Goal: Task Accomplishment & Management: Manage account settings

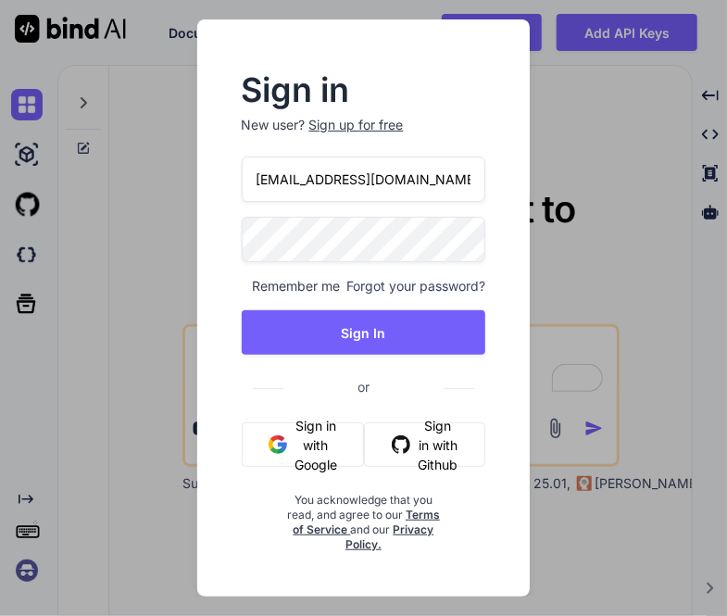
click at [287, 446] on button "Sign in with Google" at bounding box center [303, 445] width 123 height 44
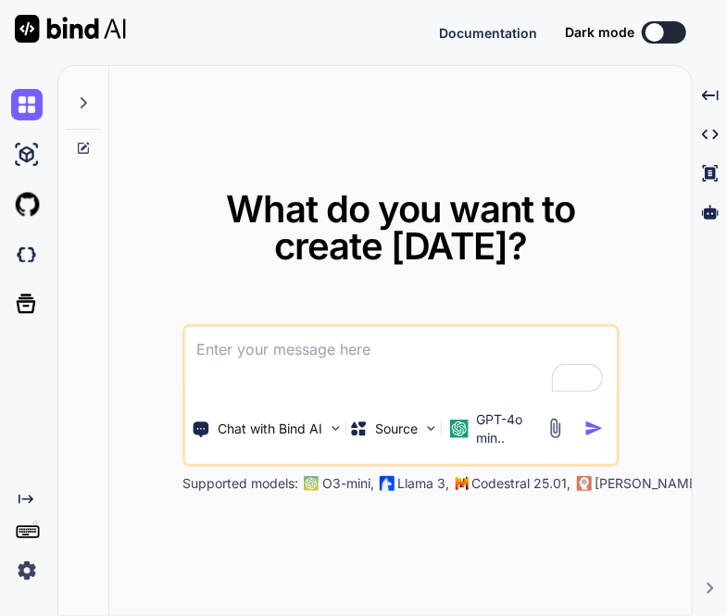
click at [402, 186] on span "What do you want to create today?" at bounding box center [401, 227] width 350 height 82
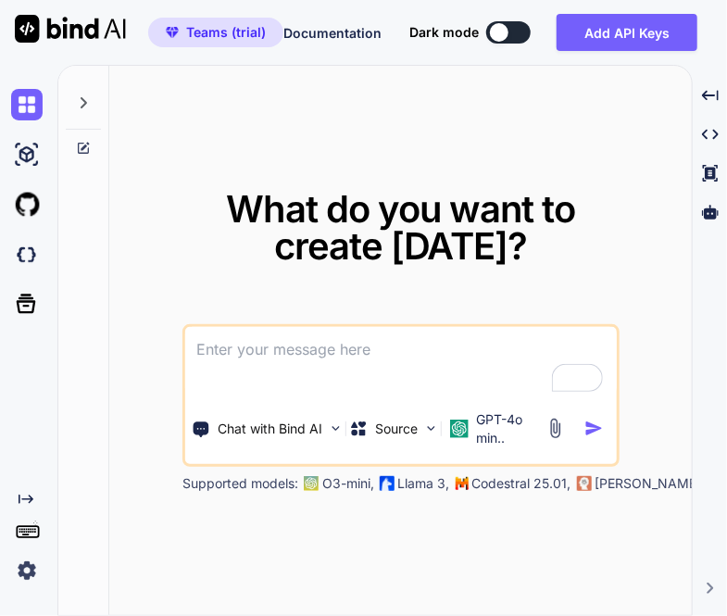
type textarea "x"
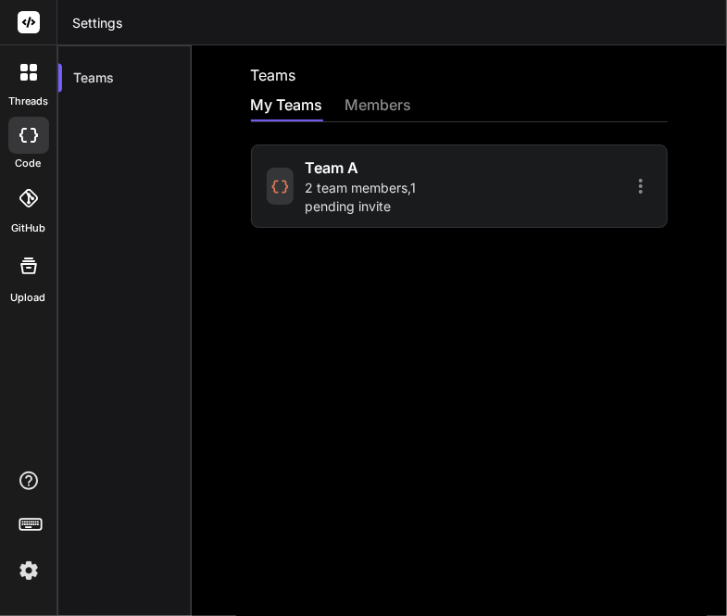
click at [465, 195] on div at bounding box center [558, 186] width 187 height 22
click at [322, 177] on span "team a" at bounding box center [332, 168] width 54 height 22
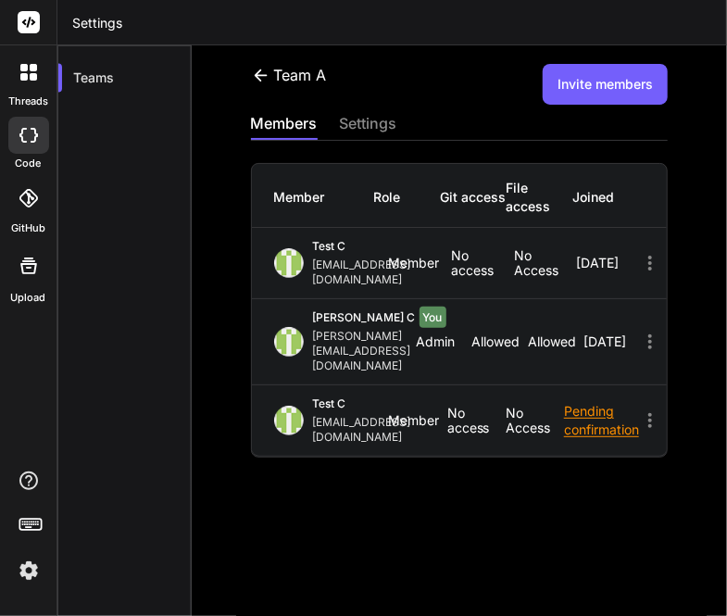
click at [572, 88] on button "Invite members" at bounding box center [605, 84] width 125 height 41
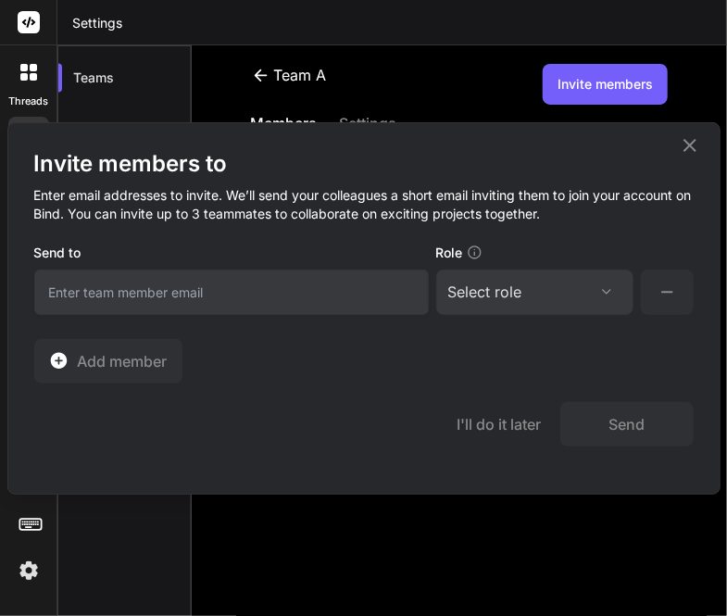
click at [473, 284] on div "Select role" at bounding box center [485, 292] width 74 height 22
click at [695, 140] on icon at bounding box center [690, 144] width 13 height 13
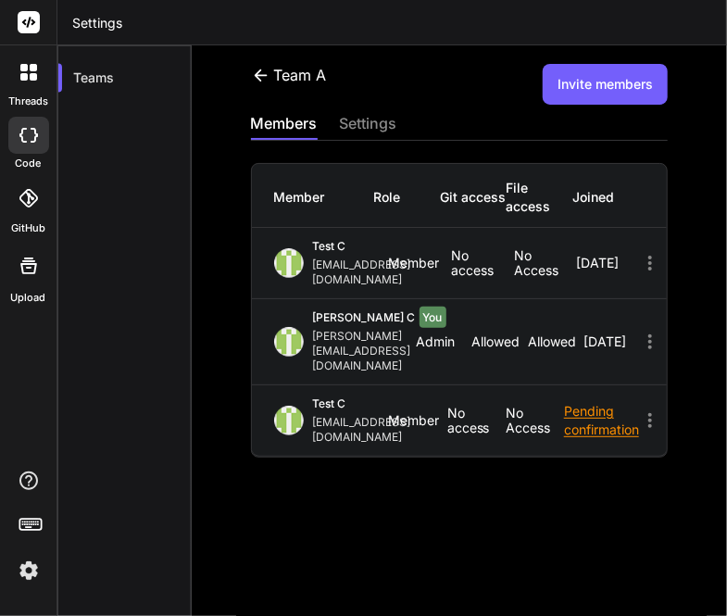
click at [9, 574] on div at bounding box center [28, 528] width 57 height 117
click at [639, 410] on icon at bounding box center [650, 421] width 22 height 22
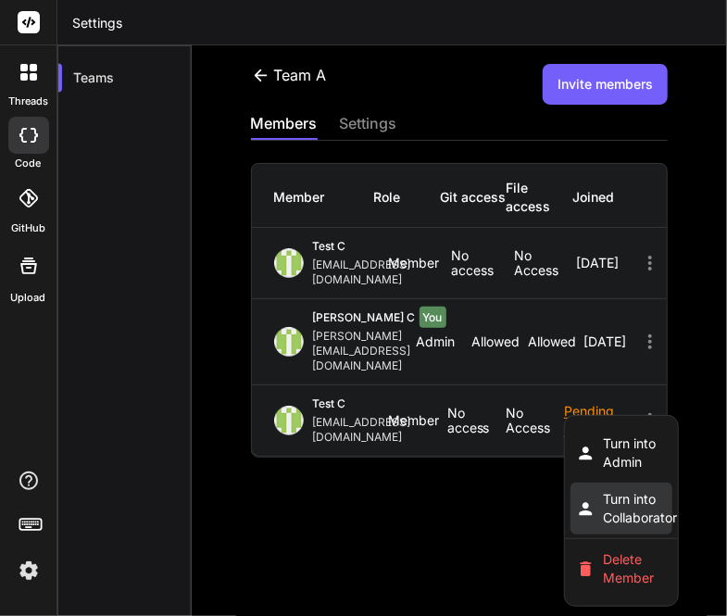
click at [640, 490] on span "Turn into Collaborator" at bounding box center [640, 508] width 74 height 37
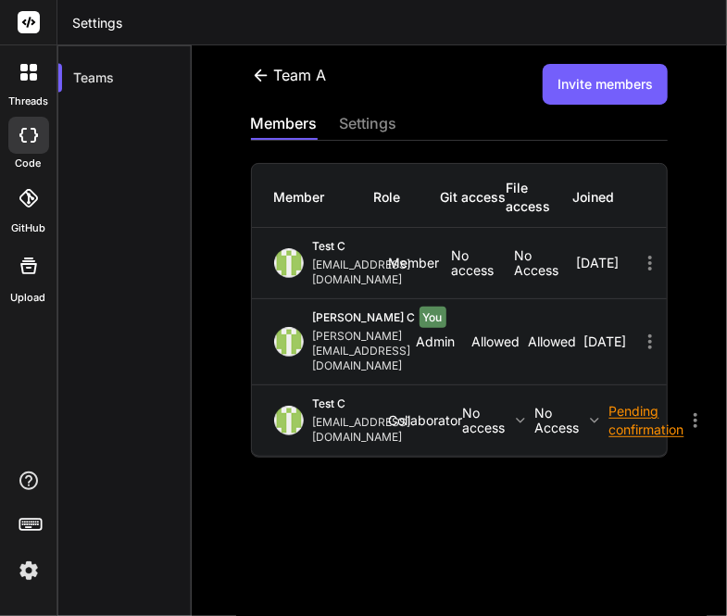
click at [491, 406] on p "No access" at bounding box center [499, 421] width 72 height 30
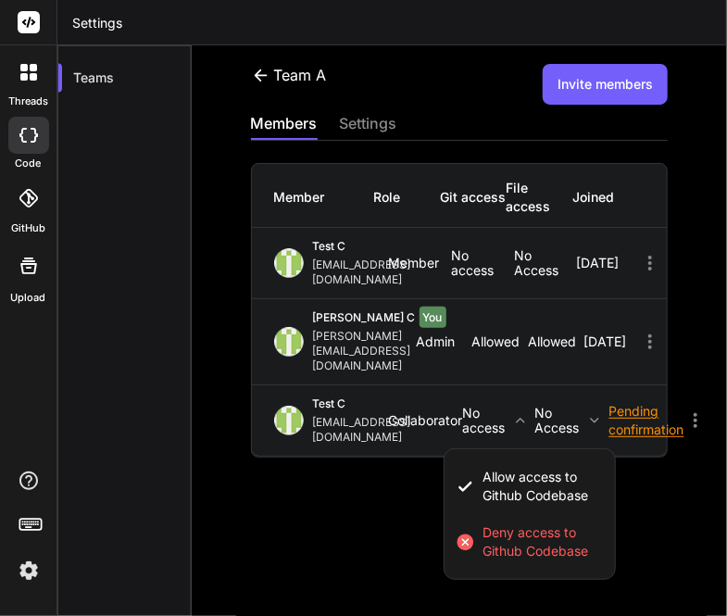
click at [491, 367] on div at bounding box center [363, 308] width 727 height 616
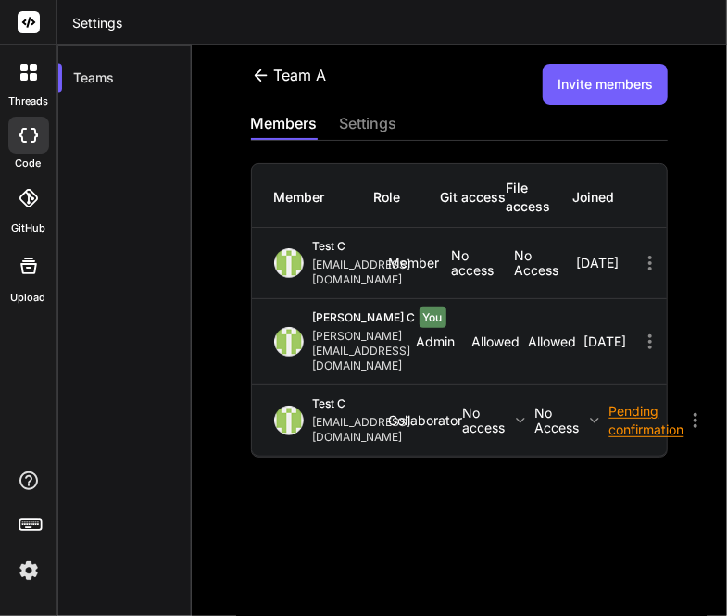
click at [563, 406] on p "No access" at bounding box center [573, 421] width 74 height 30
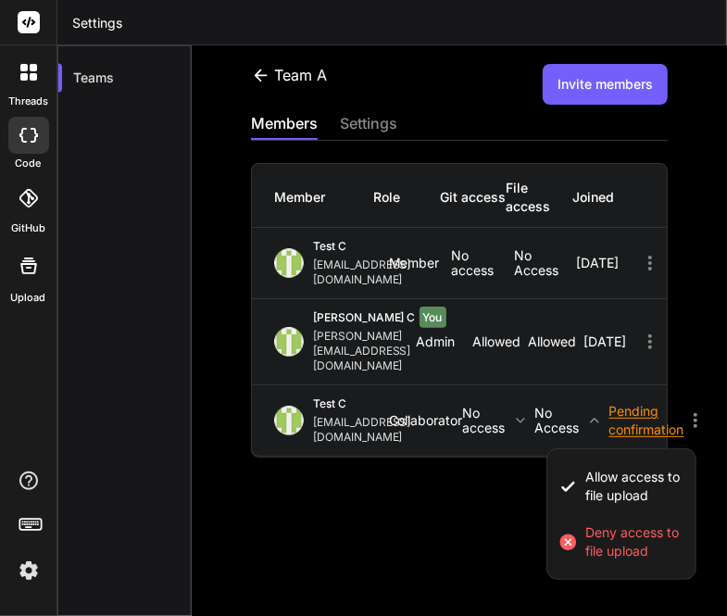
click at [563, 372] on div at bounding box center [363, 308] width 727 height 616
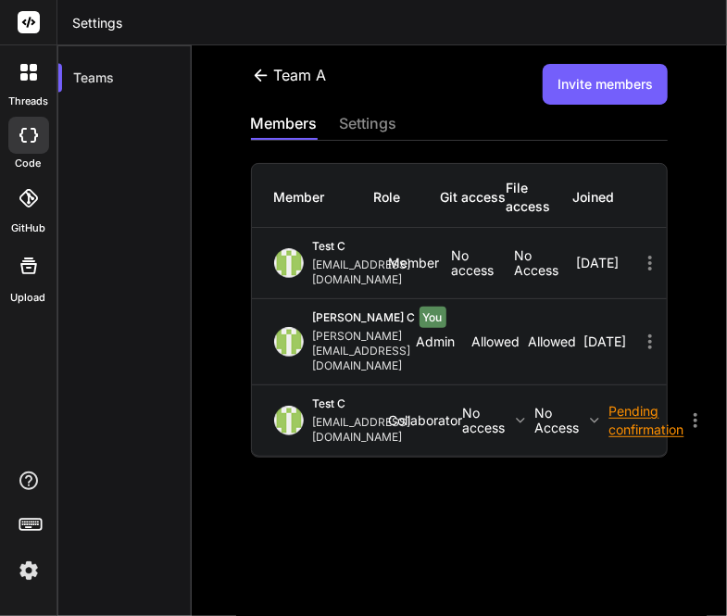
click at [41, 563] on img at bounding box center [29, 571] width 32 height 32
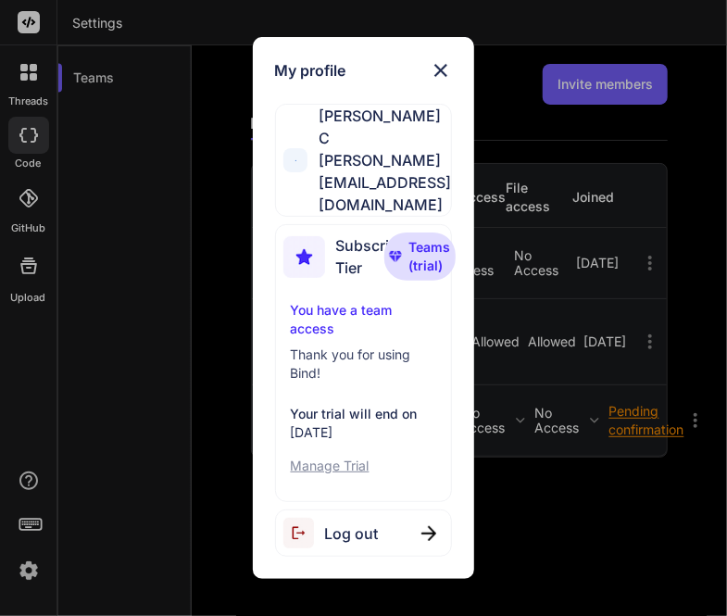
click at [361, 518] on div "Log out" at bounding box center [331, 533] width 95 height 31
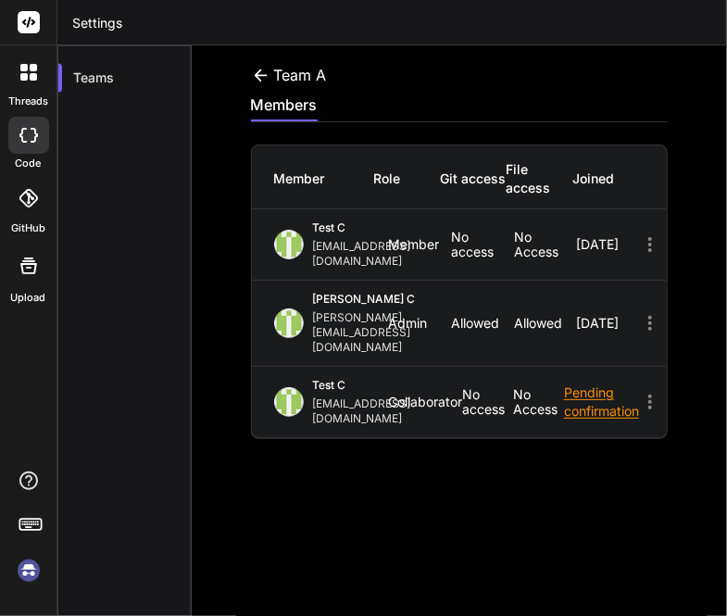
click at [30, 568] on img at bounding box center [29, 571] width 32 height 32
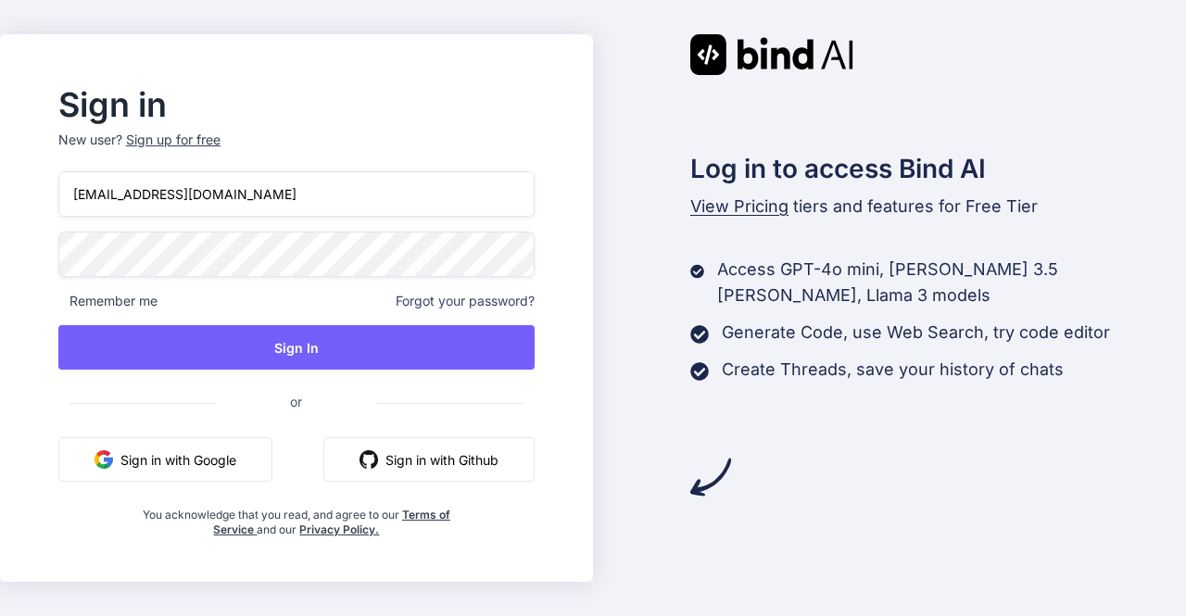
click at [313, 204] on input "[EMAIL_ADDRESS][DOMAIN_NAME]" at bounding box center [296, 193] width 476 height 45
type input "[EMAIL_ADDRESS][DOMAIN_NAME]"
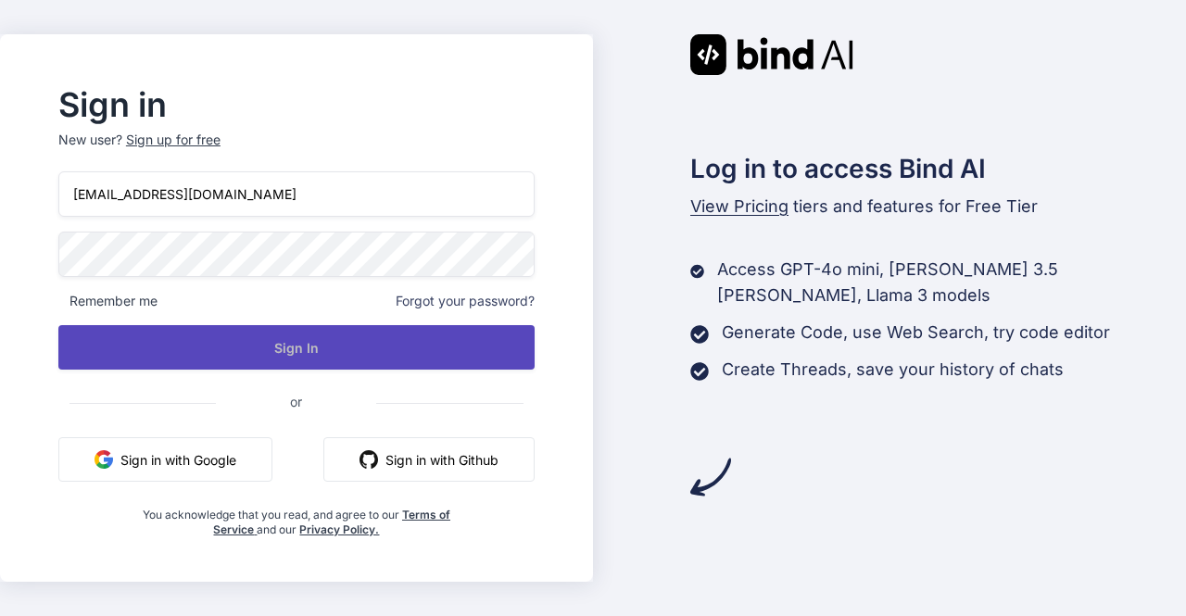
click at [435, 362] on button "Sign In" at bounding box center [296, 347] width 476 height 44
click at [398, 359] on button "Sign In" at bounding box center [296, 347] width 476 height 44
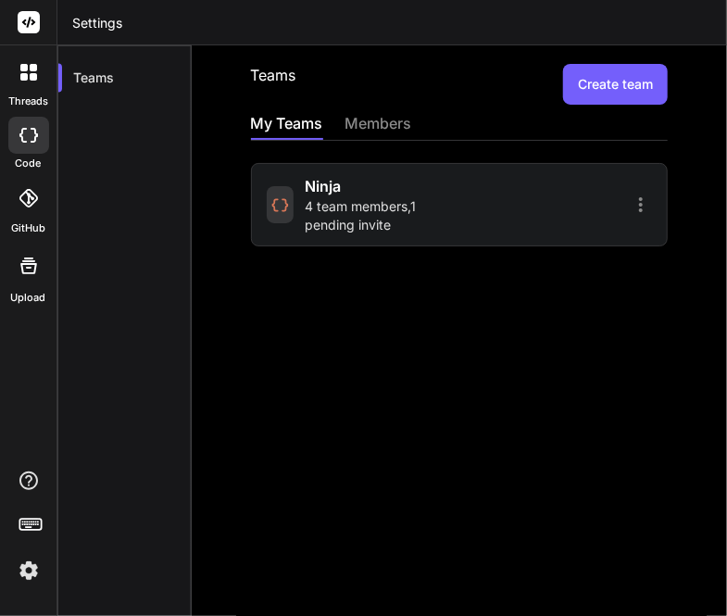
click at [369, 203] on span "4 team members , 1 pending invite" at bounding box center [379, 215] width 149 height 37
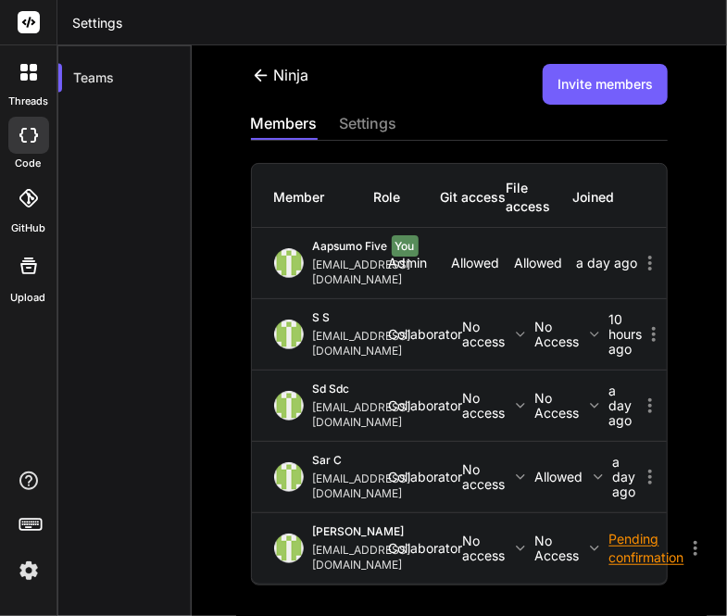
click at [513, 323] on p "No access" at bounding box center [499, 335] width 72 height 30
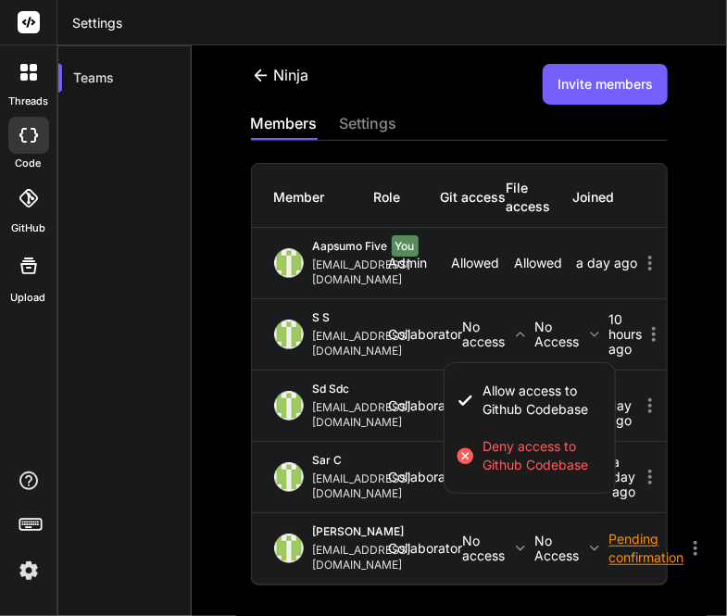
click at [567, 316] on div at bounding box center [363, 308] width 727 height 616
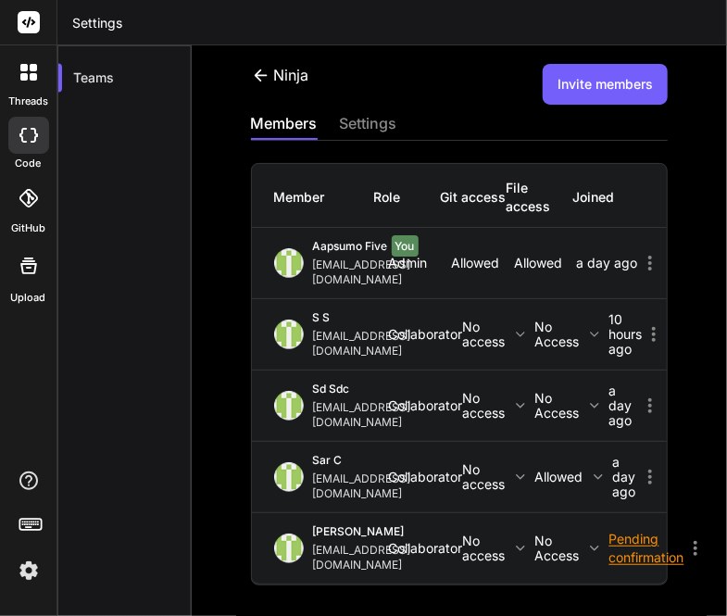
click at [567, 320] on p "No access" at bounding box center [573, 335] width 74 height 30
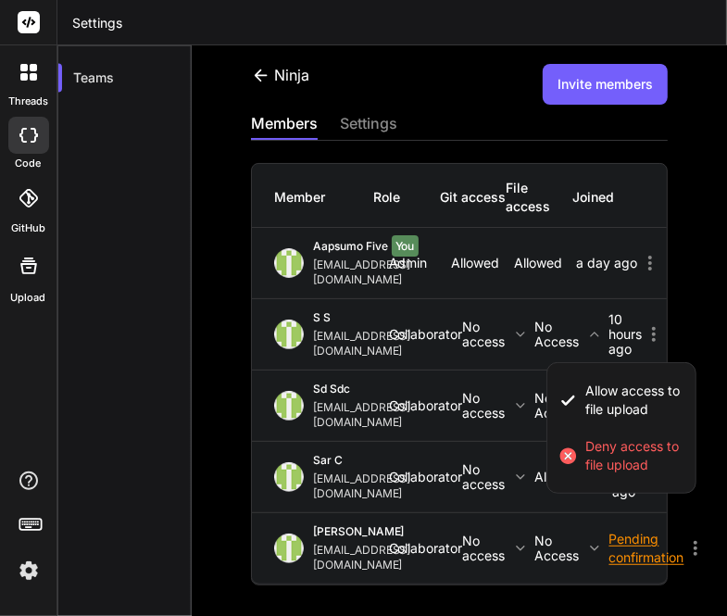
click at [492, 514] on div at bounding box center [363, 308] width 727 height 616
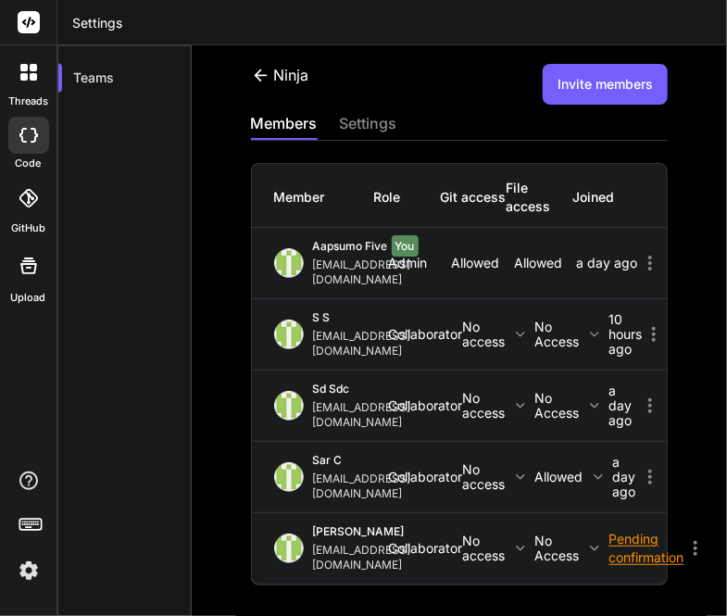
click at [536, 534] on p "No access" at bounding box center [499, 549] width 72 height 30
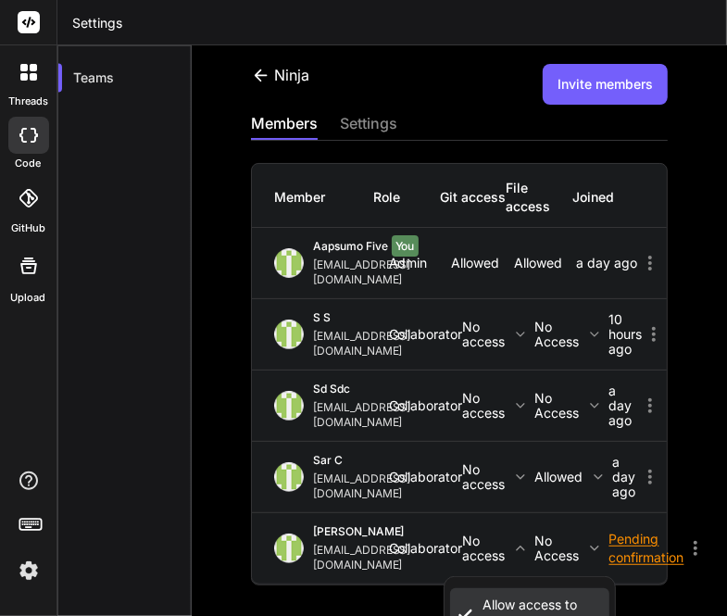
scroll to position [24, 0]
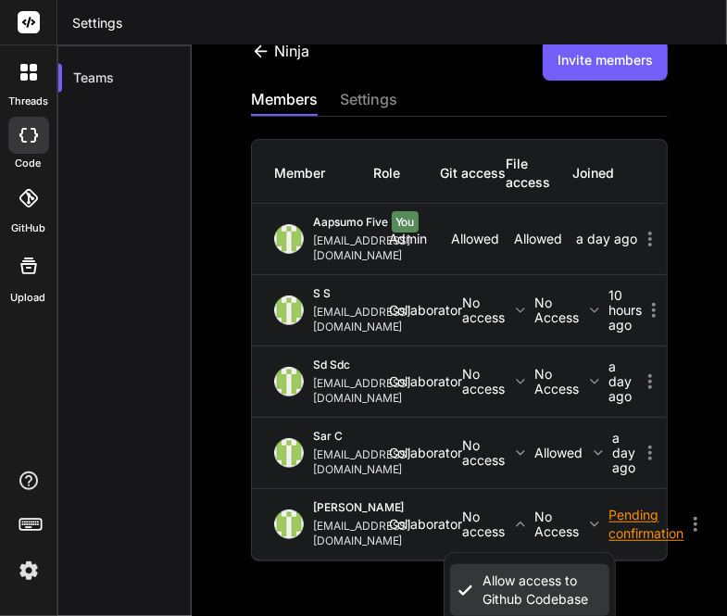
click at [562, 572] on span "Allow access to Github Codebase" at bounding box center [543, 590] width 121 height 37
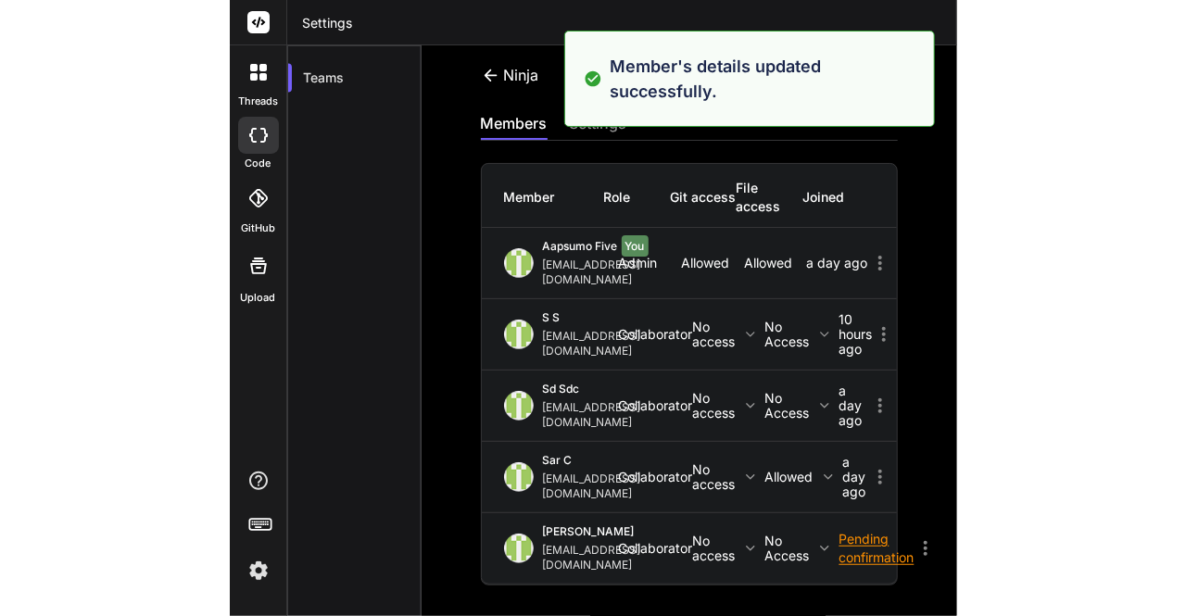
scroll to position [0, 0]
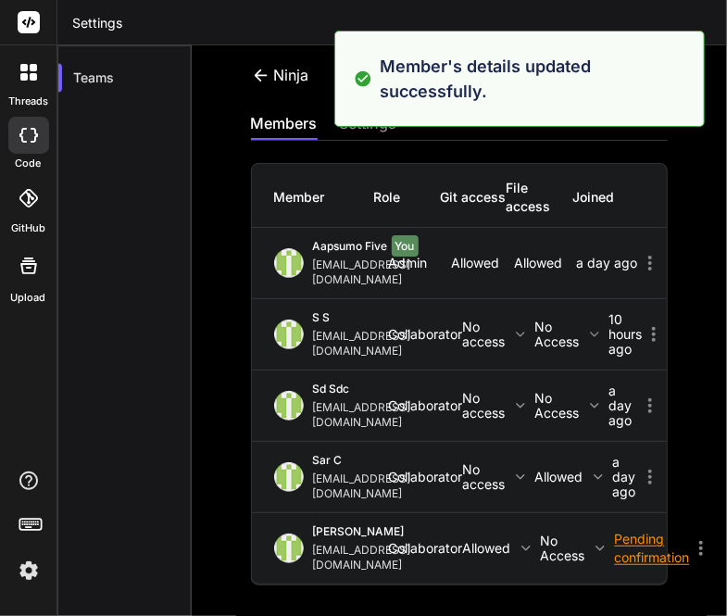
click at [541, 541] on p "Allowed" at bounding box center [502, 548] width 78 height 15
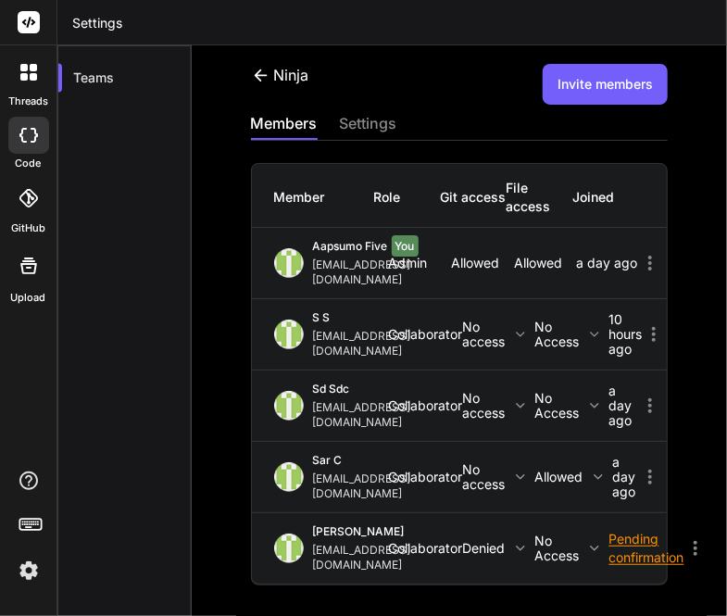
click at [32, 562] on img at bounding box center [29, 571] width 32 height 32
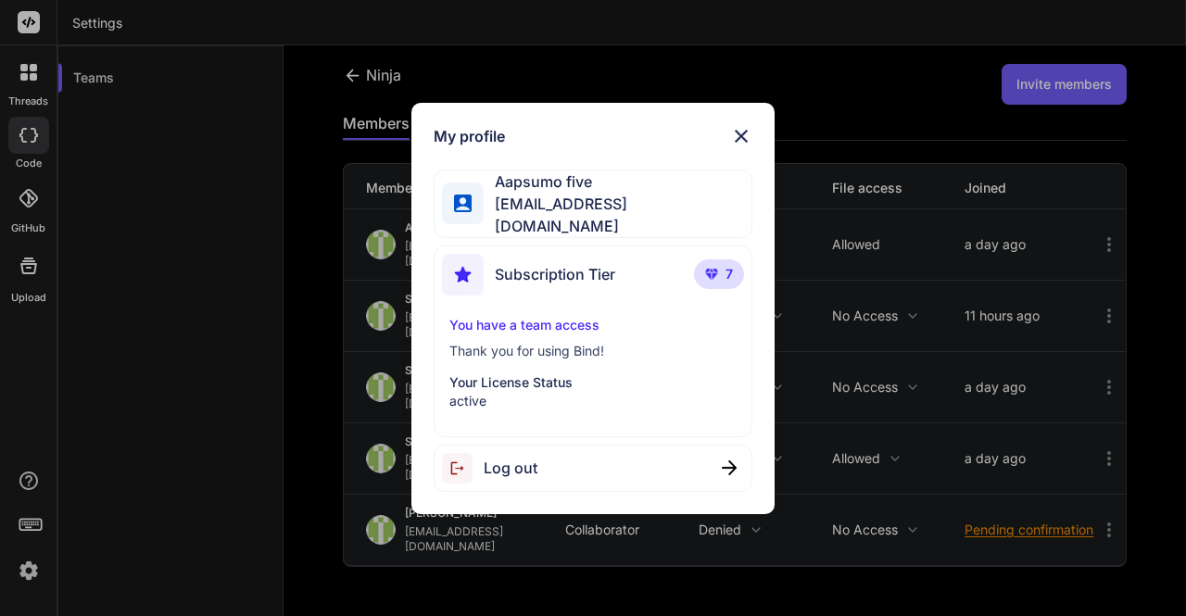
click at [726, 131] on div "My profile Aapsumo five appsumo_5@yopmail.com Subscription Tier 7 You have a te…" at bounding box center [593, 308] width 1186 height 616
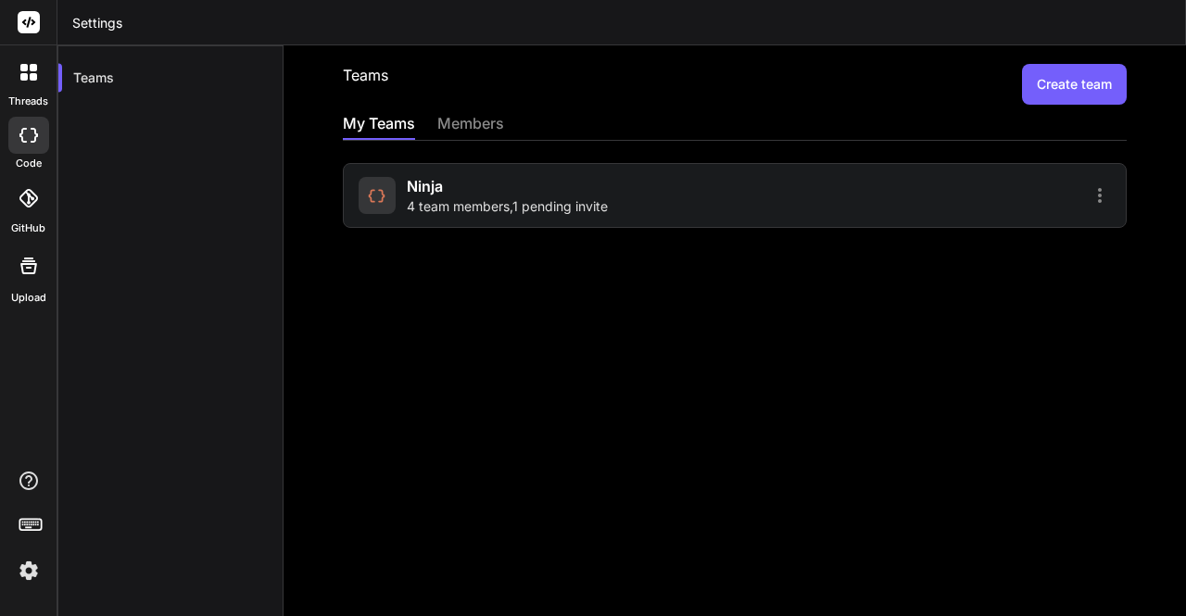
click at [482, 186] on div "Ninja 4 team members , 1 pending invite" at bounding box center [507, 195] width 201 height 41
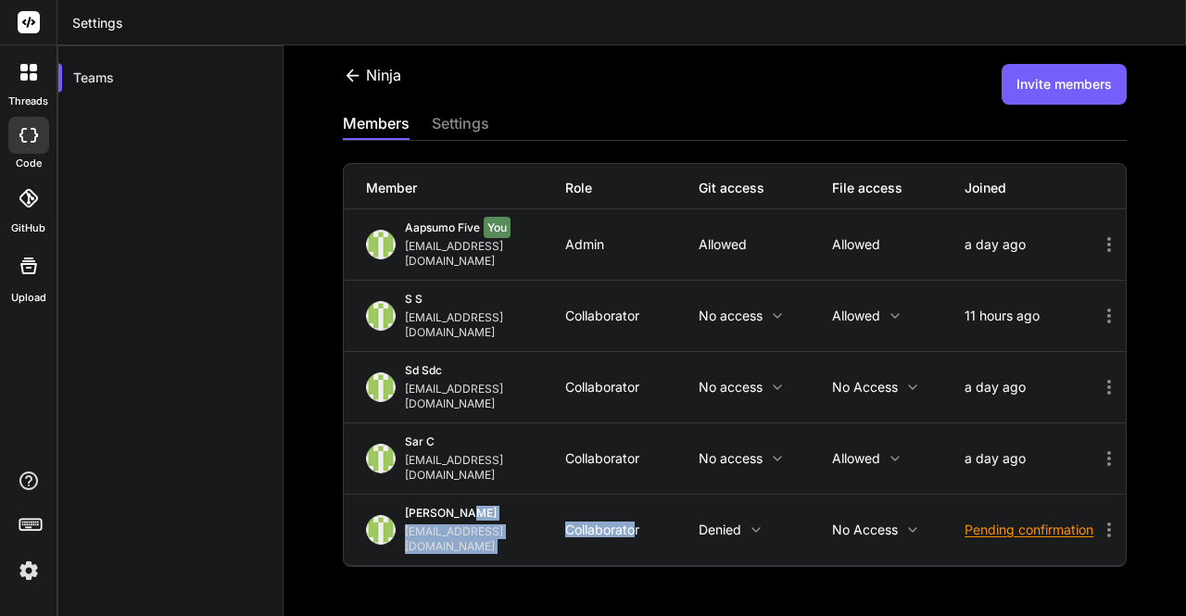
drag, startPoint x: 560, startPoint y: 479, endPoint x: 642, endPoint y: 487, distance: 82.9
click at [642, 495] on div "[PERSON_NAME] zakma [EMAIL_ADDRESS][DOMAIN_NAME] Collaborator Denied No access …" at bounding box center [735, 530] width 782 height 70
click at [747, 451] on p "No access" at bounding box center [765, 458] width 133 height 15
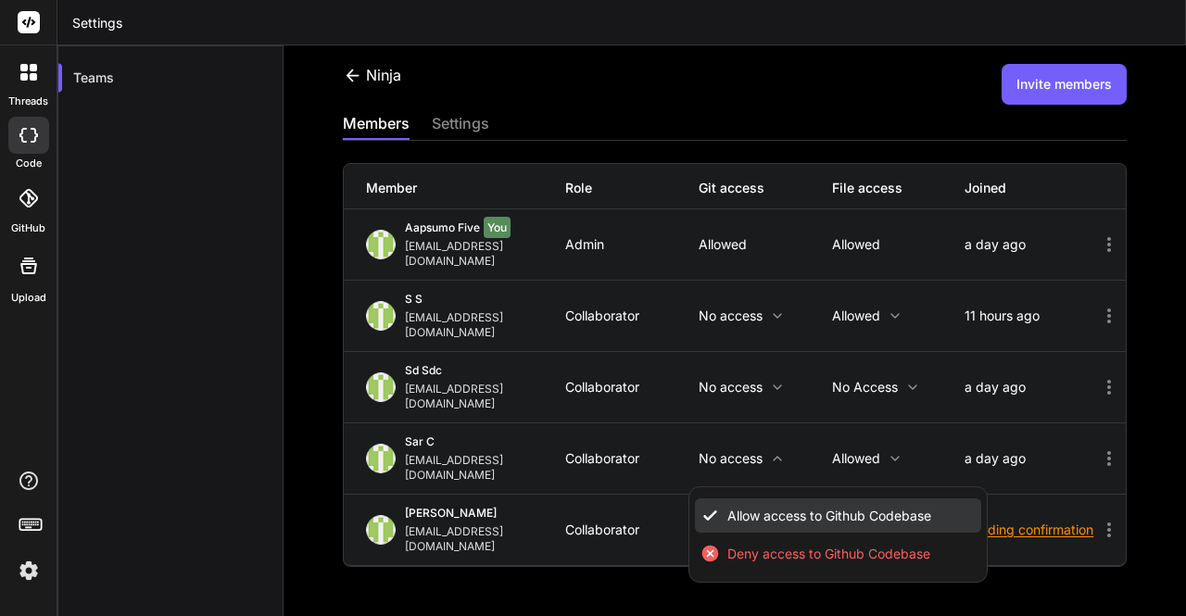
click at [764, 507] on span "Allow access to Github Codebase" at bounding box center [829, 516] width 204 height 19
